Goal: Transaction & Acquisition: Purchase product/service

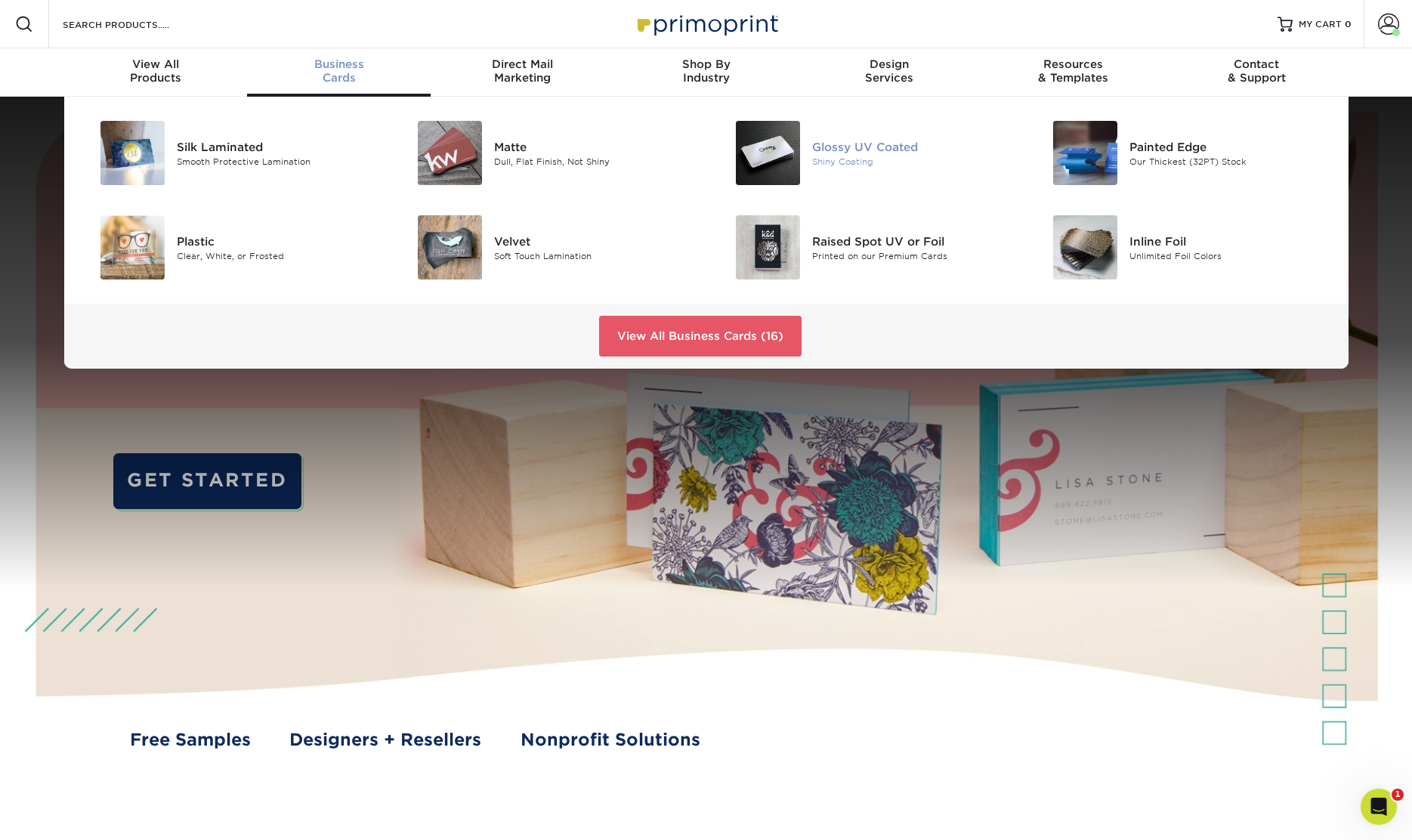
click at [857, 147] on div "Glossy UV Coated" at bounding box center [911, 147] width 200 height 17
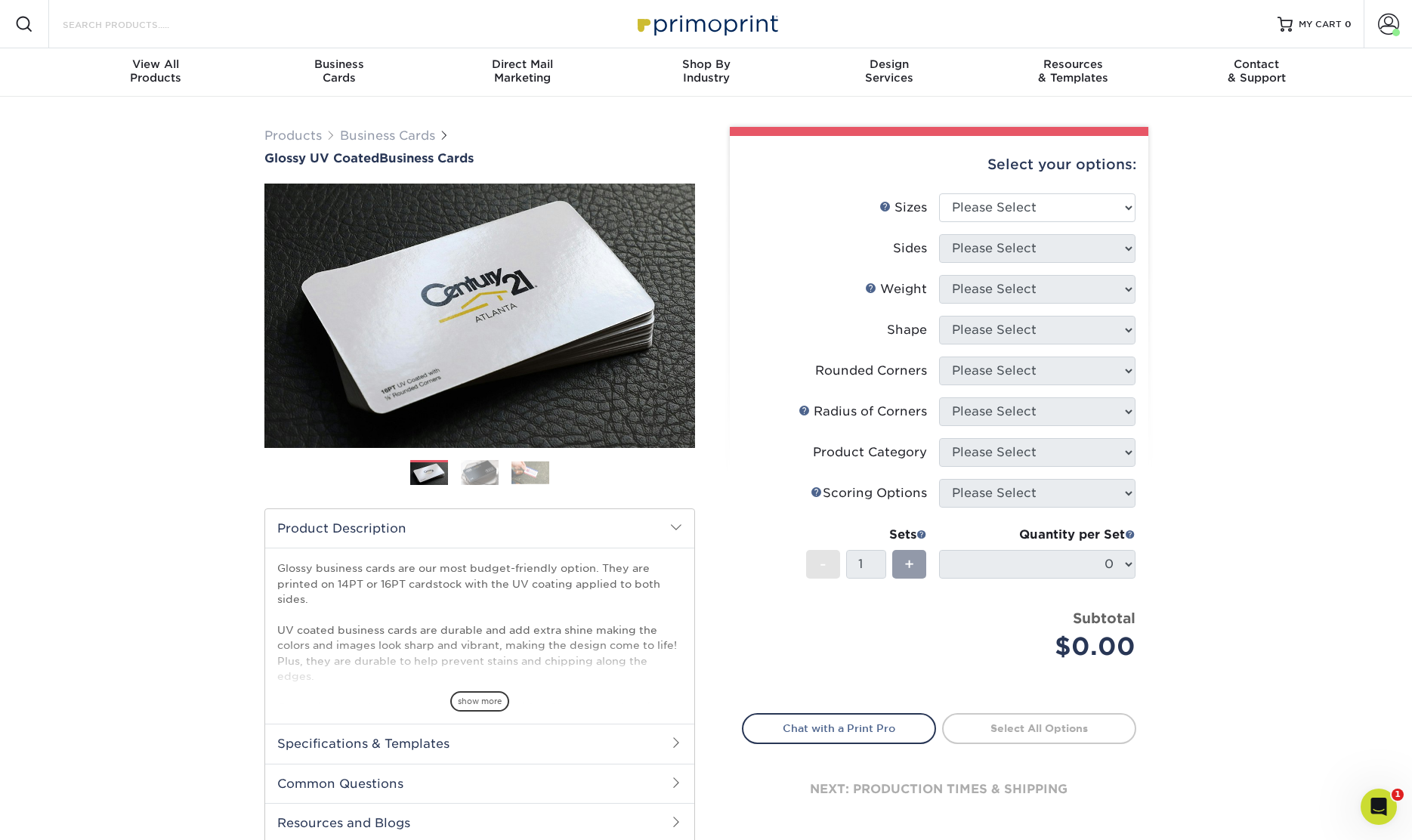
click at [145, 21] on input "Search Products" at bounding box center [134, 24] width 147 height 18
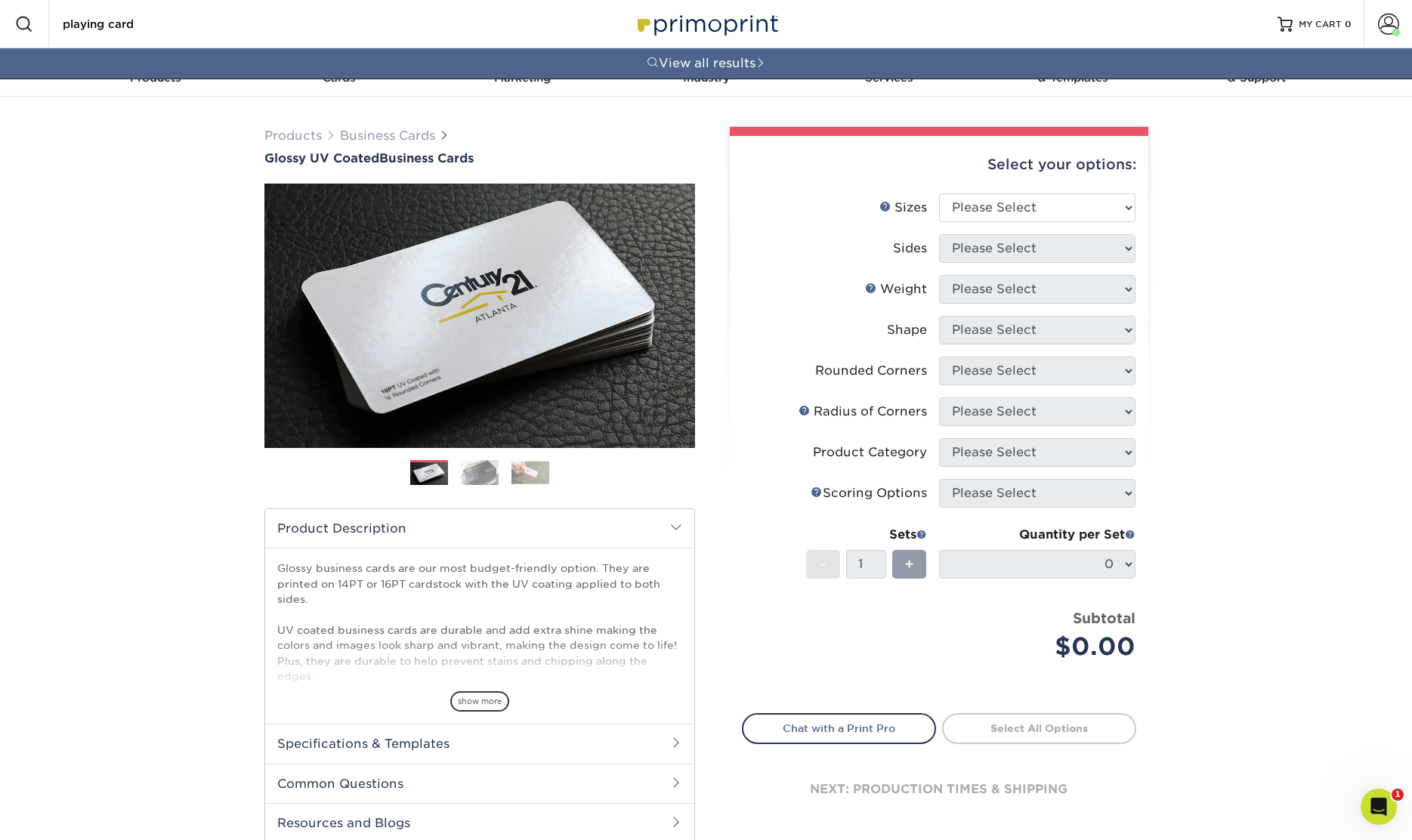
type input "playing card"
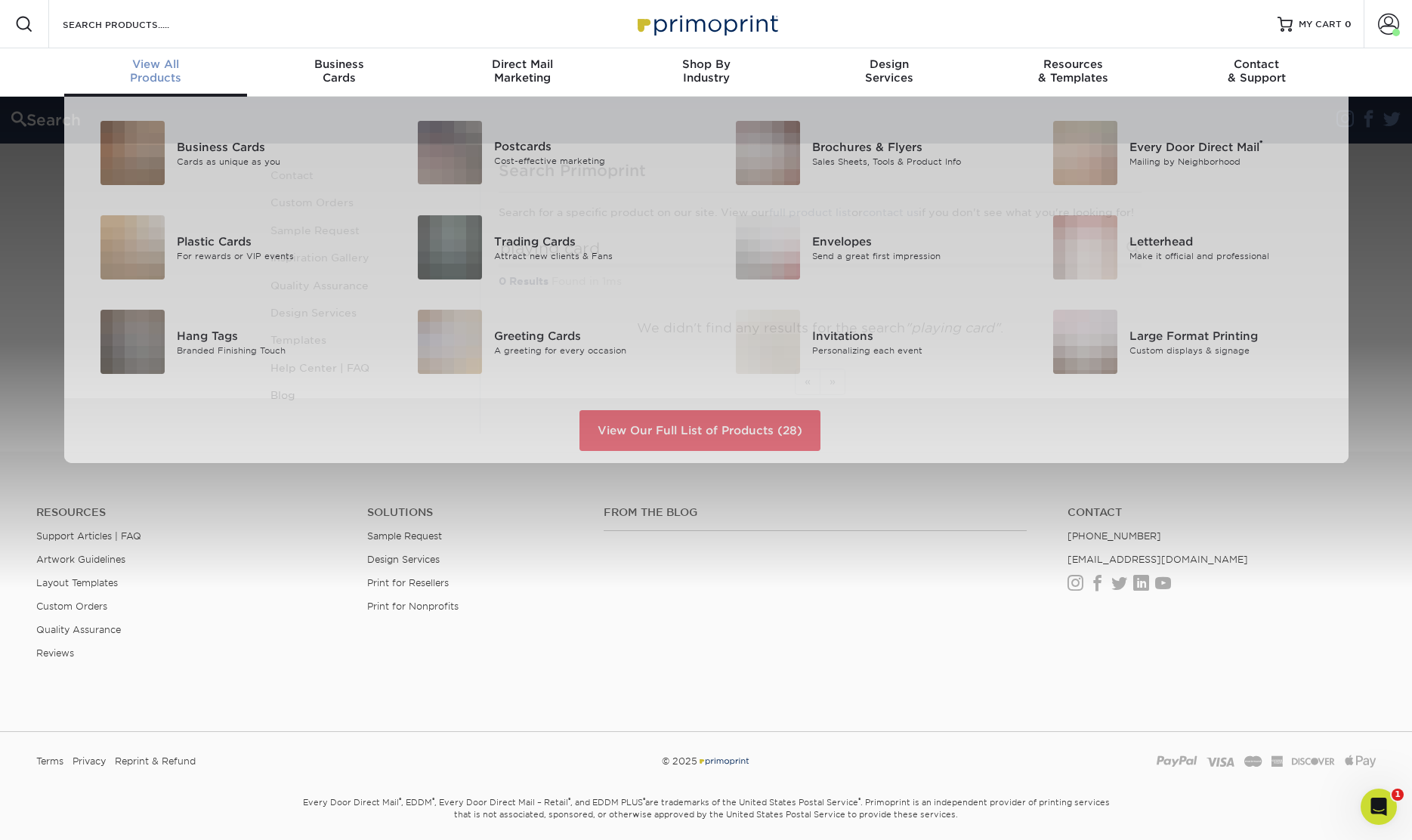
click at [171, 67] on span "View All" at bounding box center [155, 64] width 183 height 13
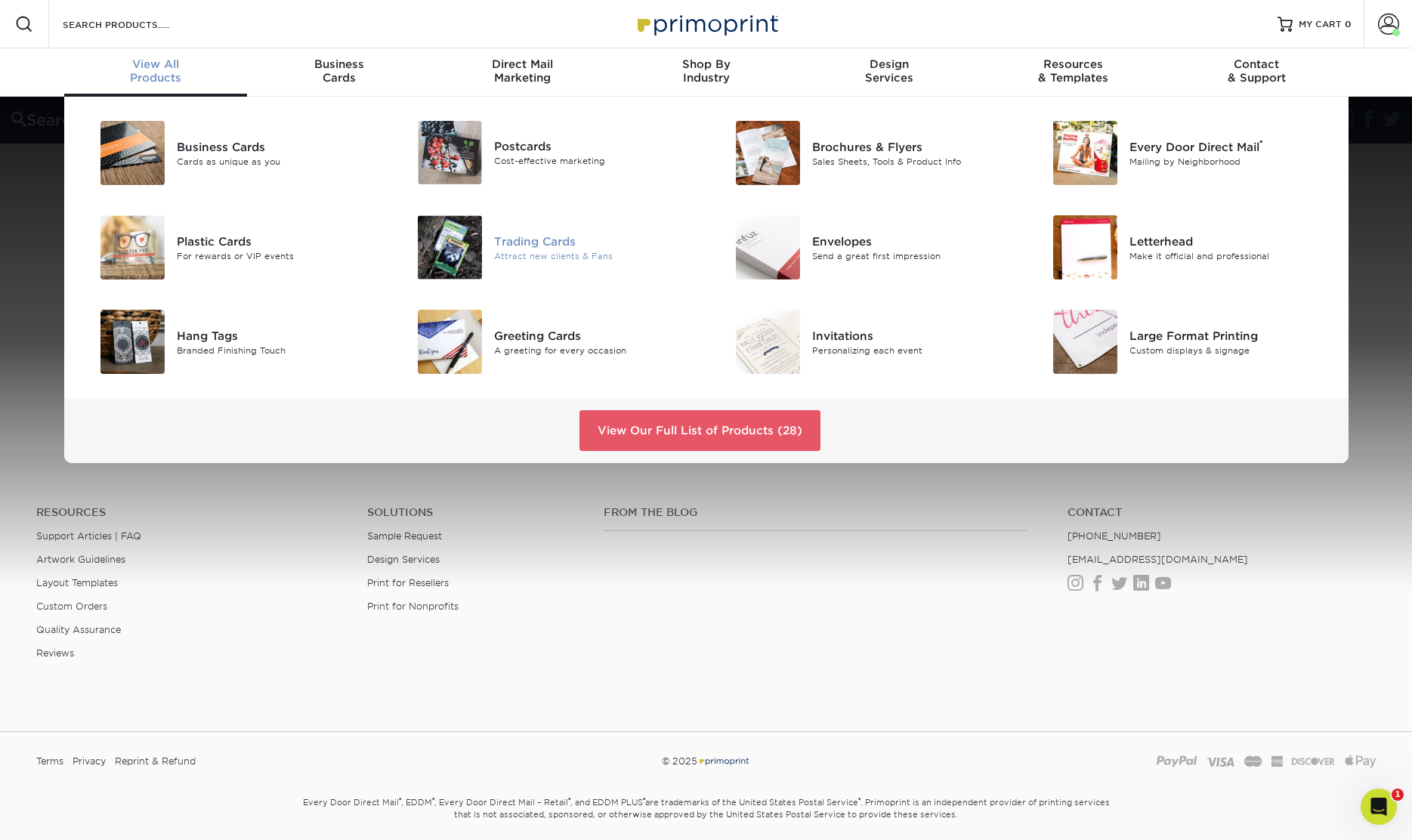
click at [540, 238] on div "Trading Cards" at bounding box center [594, 241] width 200 height 17
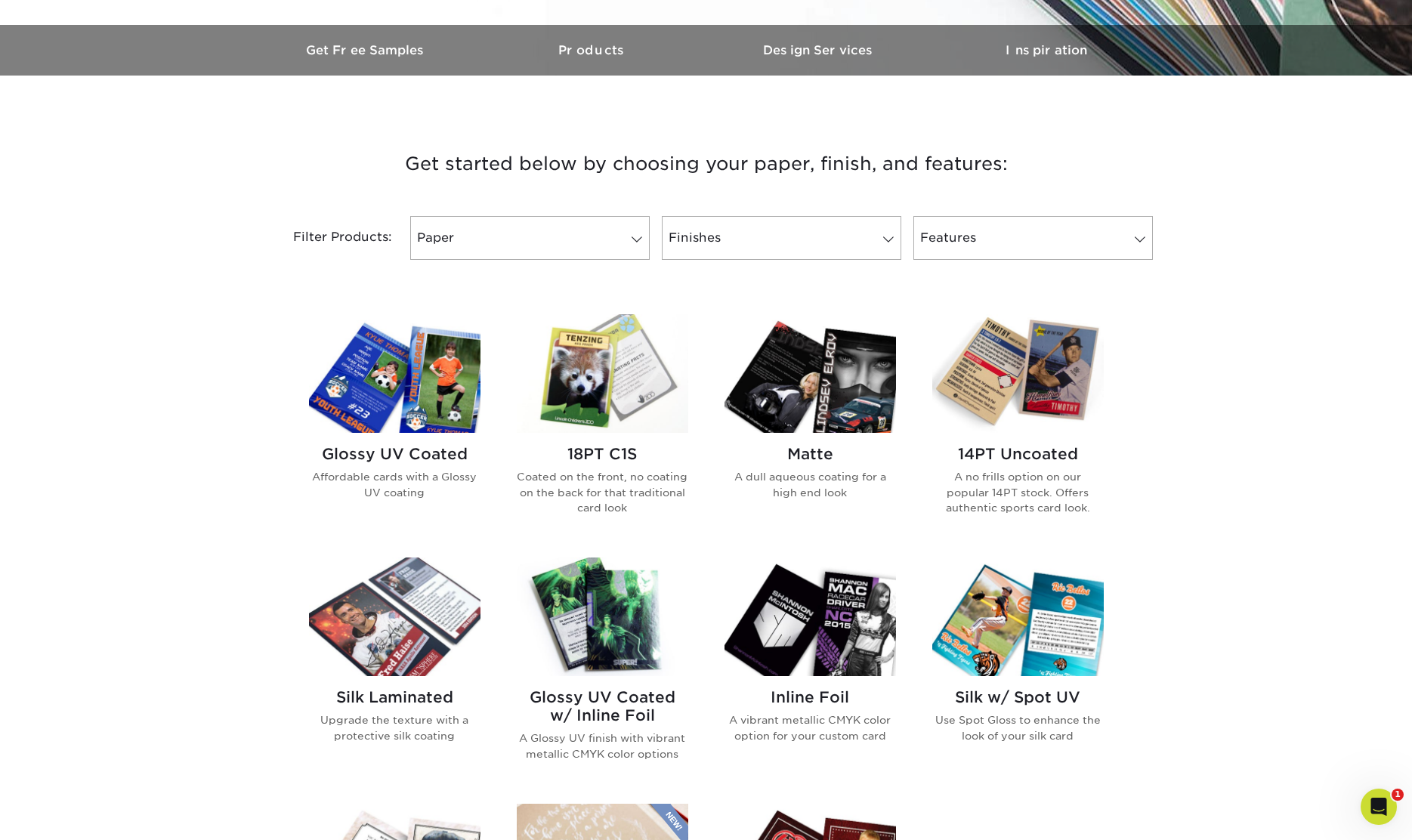
scroll to position [450, 0]
click at [452, 420] on img at bounding box center [394, 373] width 172 height 119
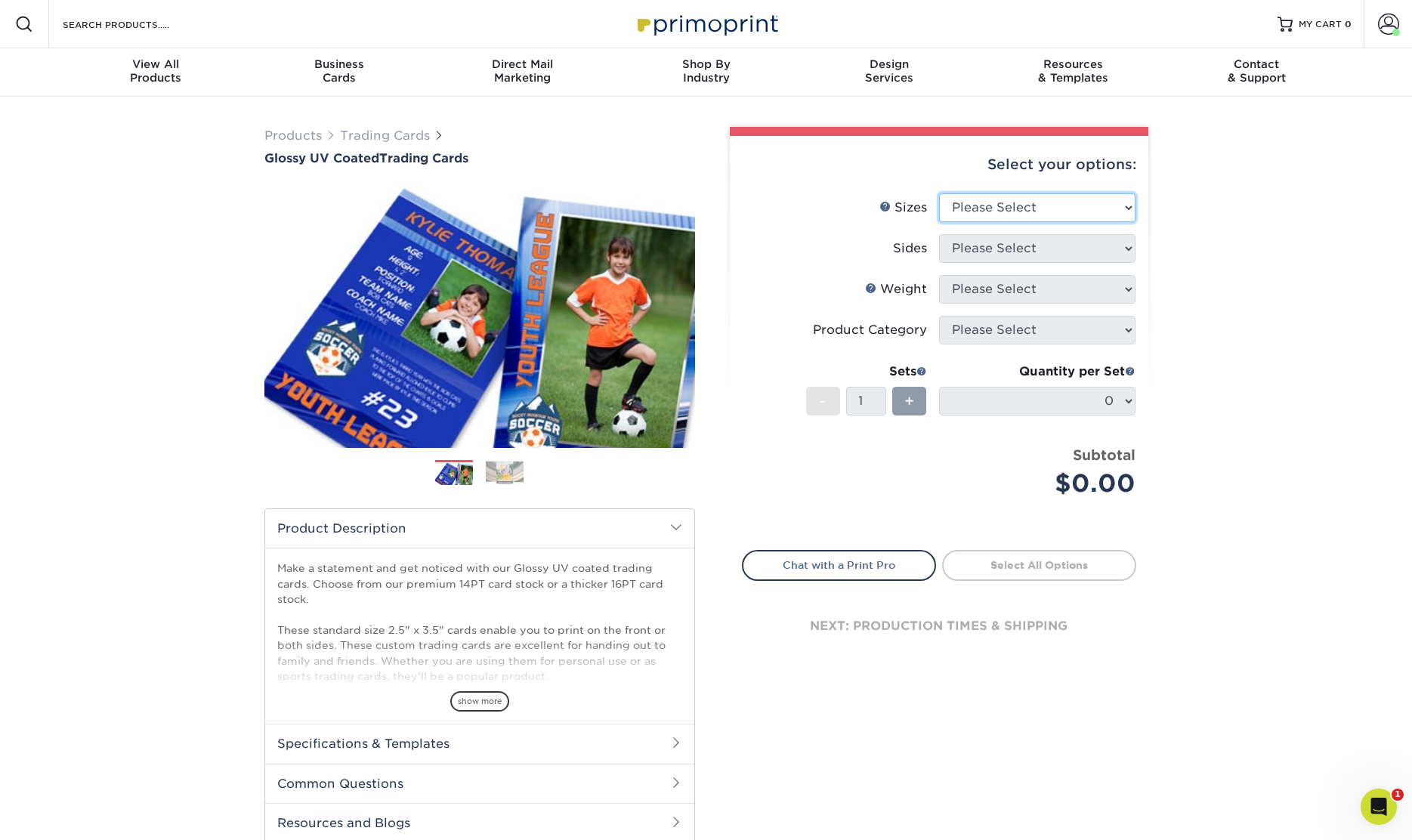
select select "2.50x3.50"
select select "13abbda7-1d64-4f25-8bb2-c179b224825d"
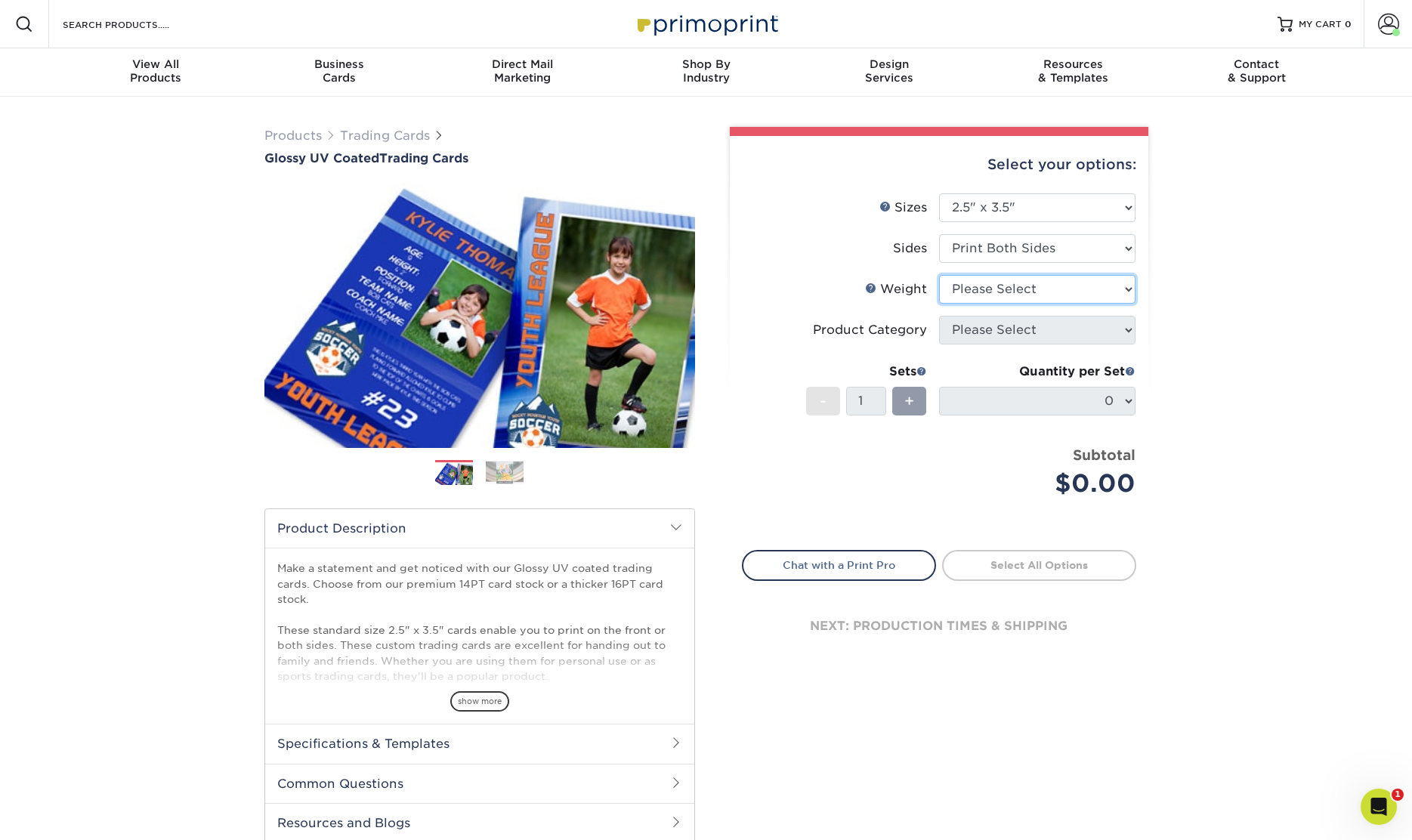
select select "14PT"
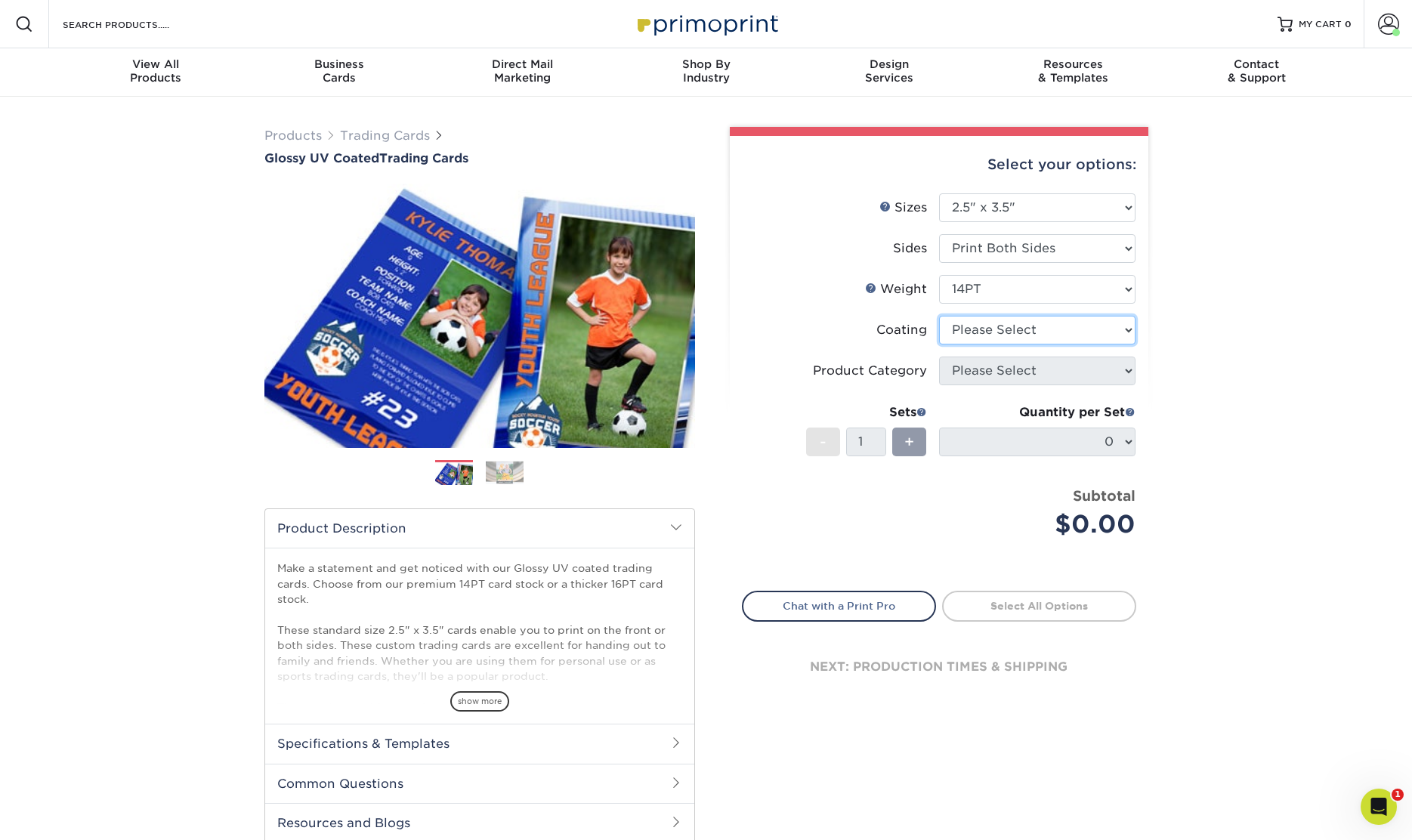
select select "1e8116af-acfc-44b1-83dc-8181aa338834"
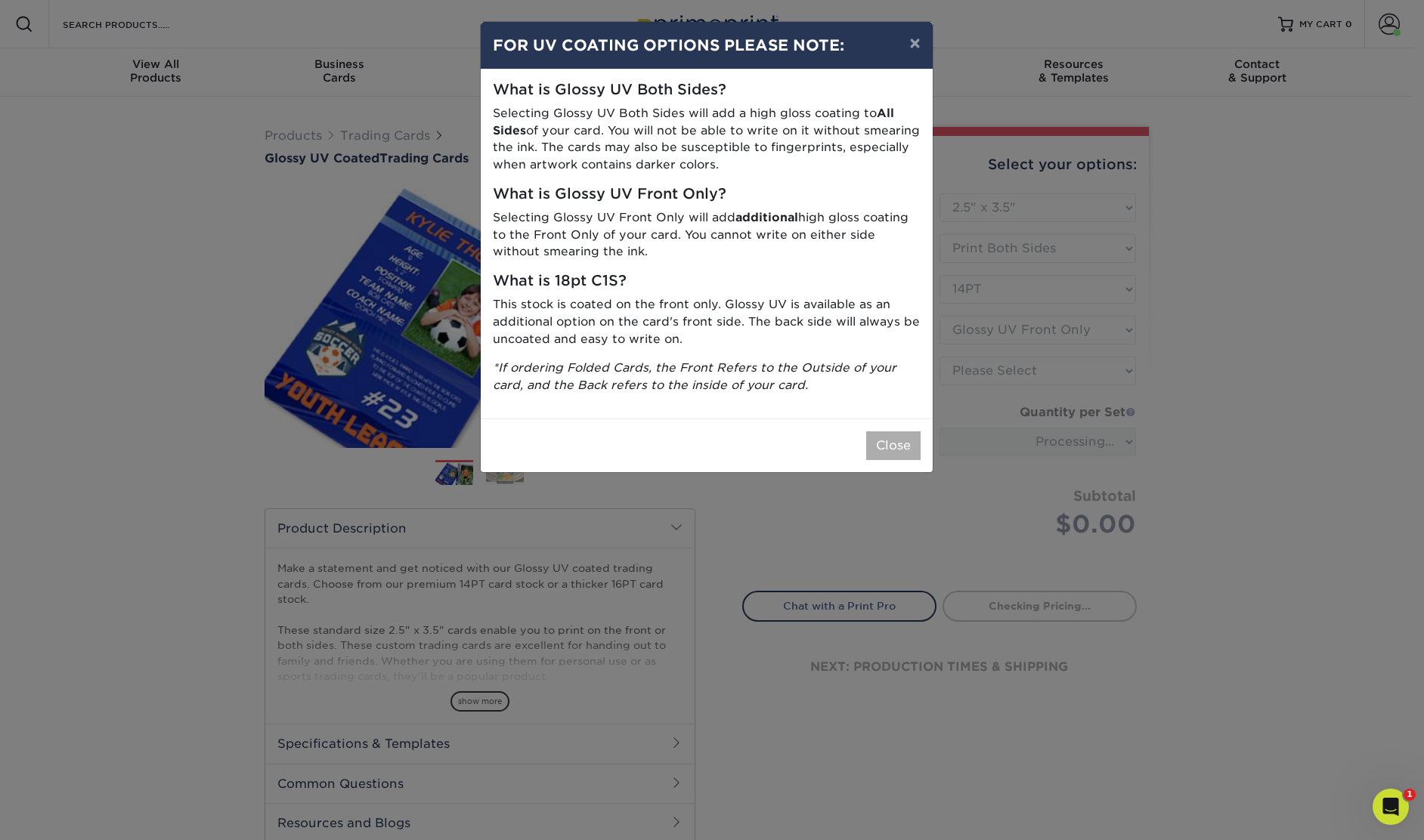
click at [900, 432] on button "Close" at bounding box center [893, 446] width 55 height 29
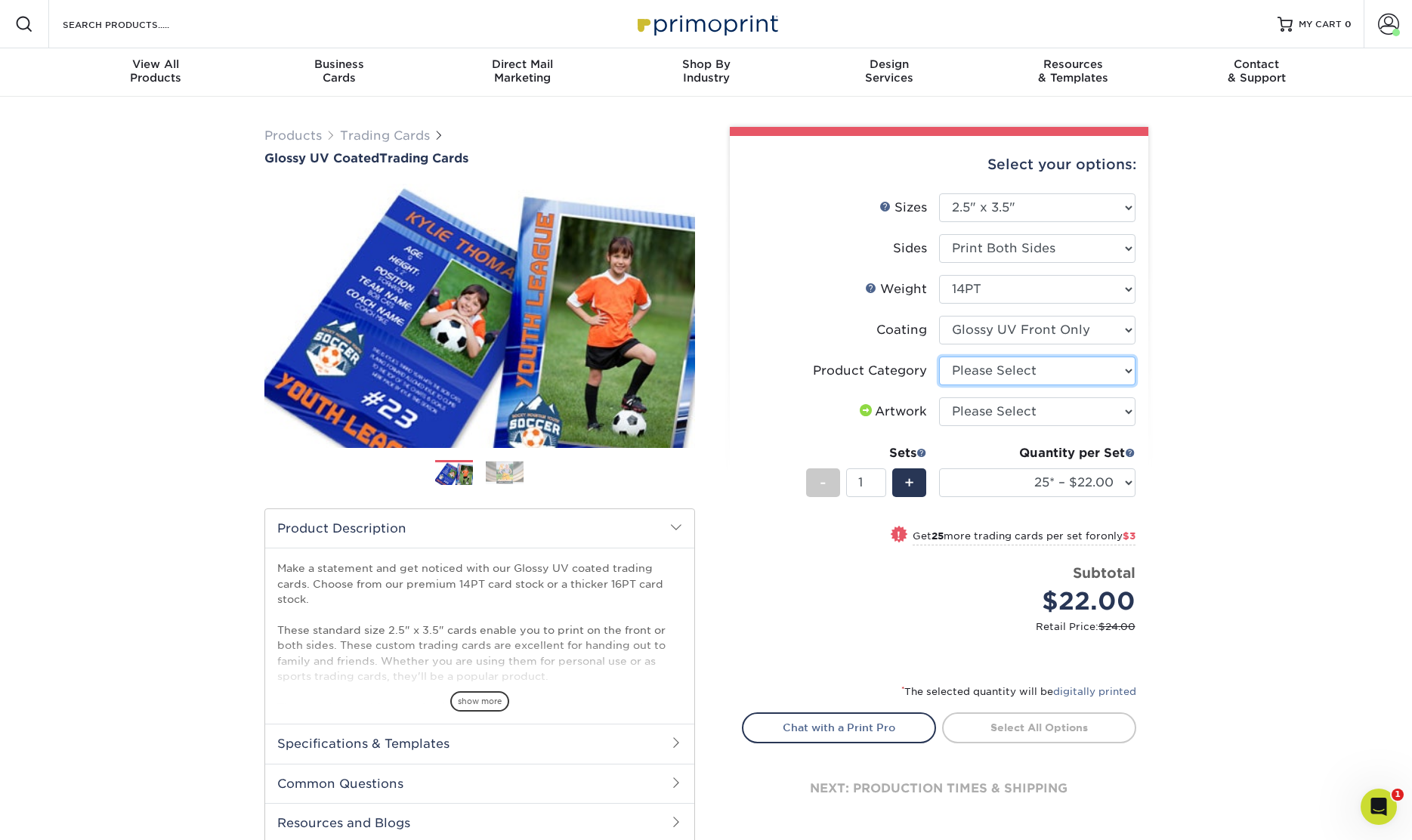
select select "c2f9bce9-36c2-409d-b101-c29d9d031e18"
select select "upload"
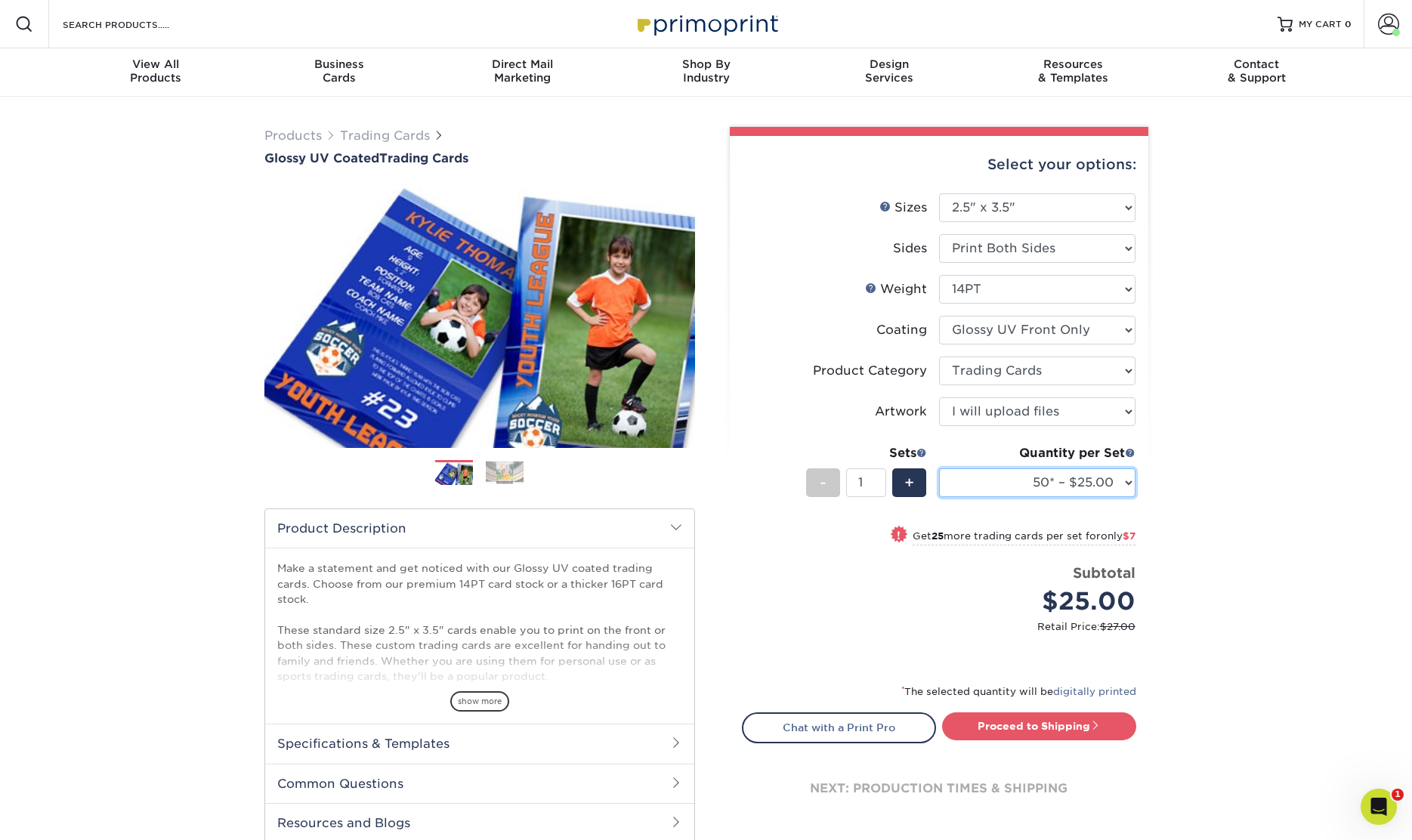
select select "25* – $22.00"
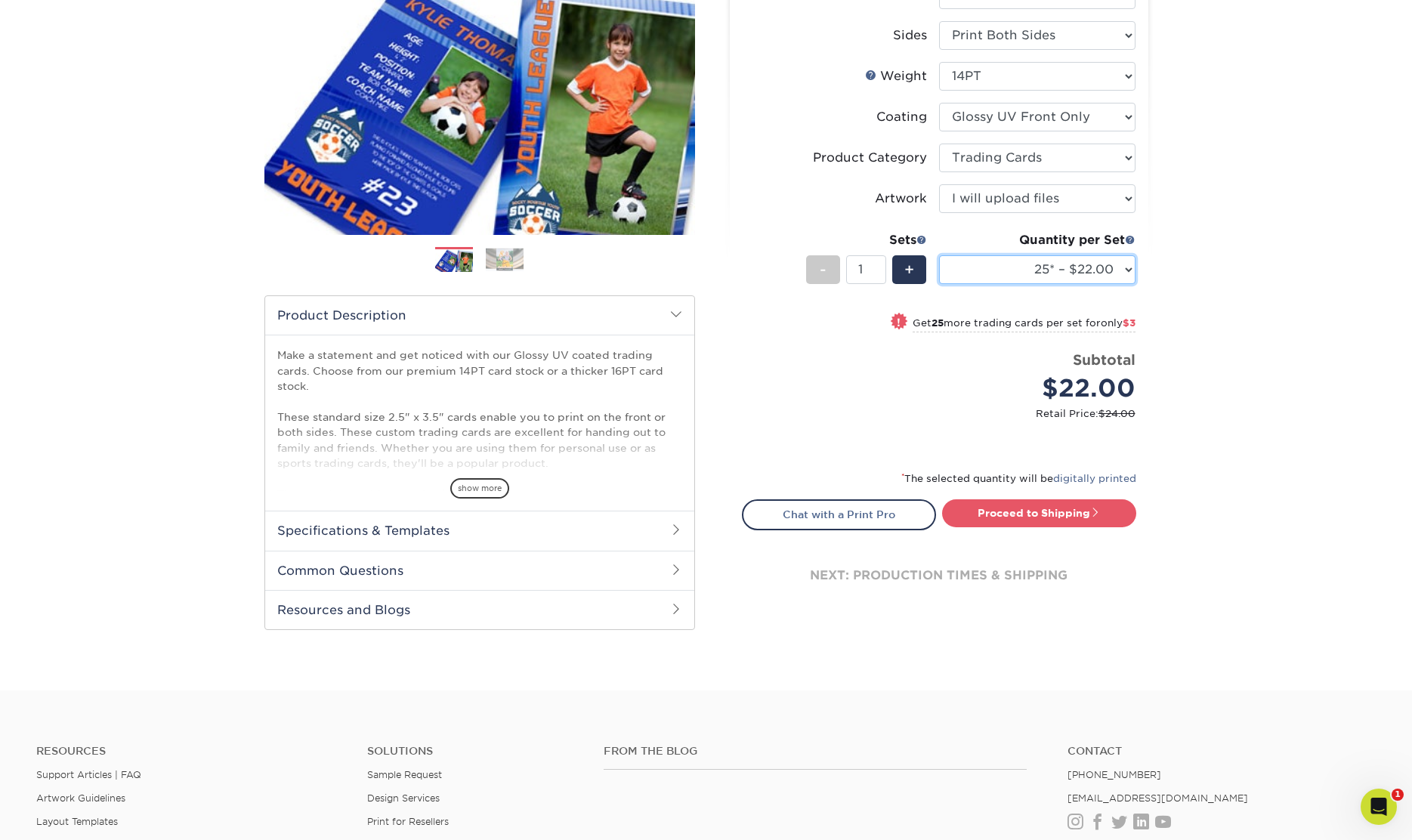
scroll to position [55, 0]
